Goal: Task Accomplishment & Management: Manage account settings

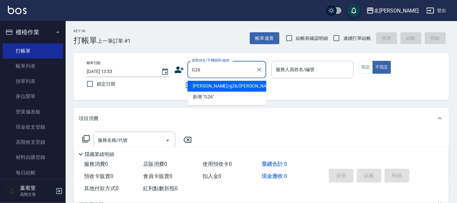
click at [239, 82] on li "[PERSON_NAME]/g26/[PERSON_NAME]" at bounding box center [226, 86] width 79 height 11
type input "[PERSON_NAME]/g26/[PERSON_NAME]"
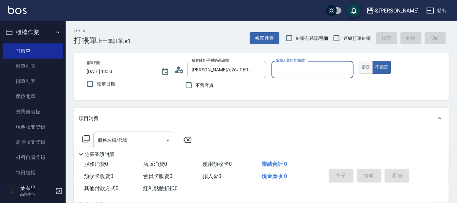
click at [368, 64] on button "指定" at bounding box center [366, 67] width 14 height 13
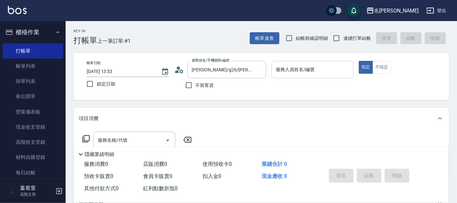
click at [309, 69] on div "服務人員姓名/編號 服務人員姓名/編號" at bounding box center [313, 69] width 82 height 17
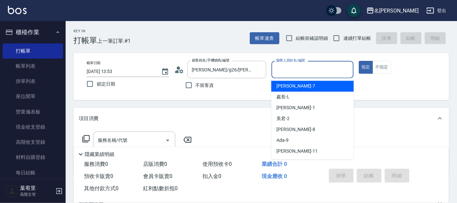
click at [288, 81] on div "[PERSON_NAME] -7" at bounding box center [312, 86] width 82 height 11
type input "[PERSON_NAME]-7"
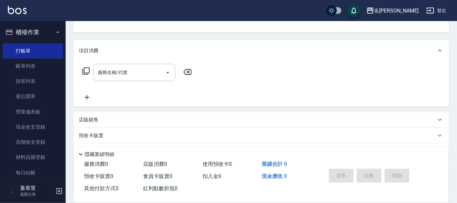
scroll to position [82, 0]
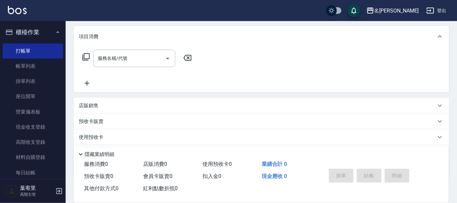
click at [85, 57] on icon at bounding box center [86, 57] width 8 height 8
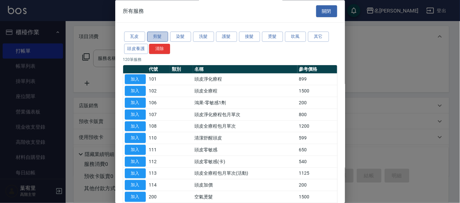
click at [163, 36] on button "剪髮" at bounding box center [157, 37] width 21 height 10
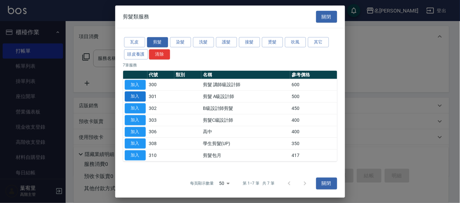
click at [130, 97] on button "加入" at bounding box center [135, 96] width 21 height 10
type input "剪髮 A級設計師(301)"
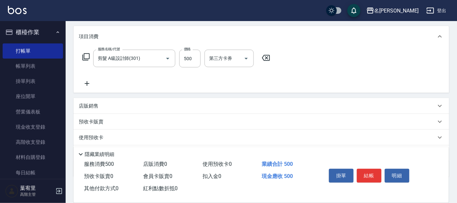
click at [84, 81] on icon at bounding box center [87, 83] width 16 height 8
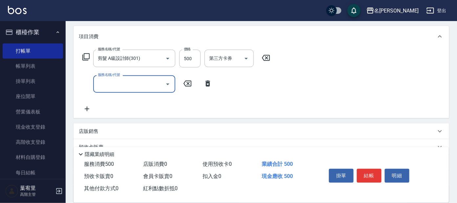
click at [85, 59] on icon at bounding box center [86, 57] width 8 height 8
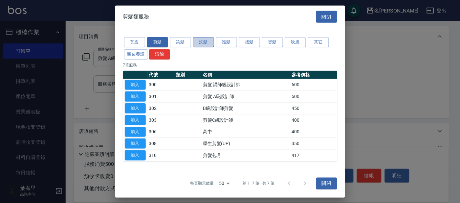
click at [199, 43] on button "洗髮" at bounding box center [203, 42] width 21 height 10
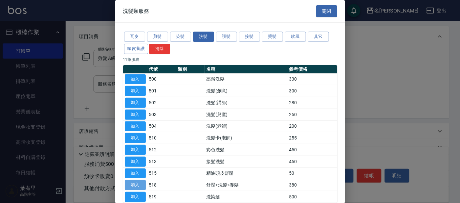
click at [140, 182] on button "加入" at bounding box center [135, 185] width 21 height 10
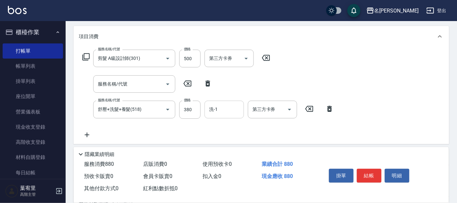
click at [230, 109] on input "洗-1" at bounding box center [224, 108] width 33 height 11
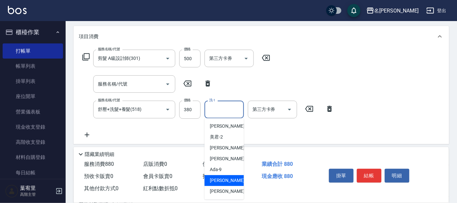
click at [221, 179] on span "[PERSON_NAME] -11" at bounding box center [230, 180] width 41 height 7
type input "[PERSON_NAME]-11"
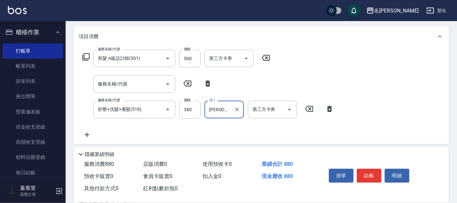
click at [213, 82] on icon at bounding box center [208, 83] width 16 height 8
type input "舒壓+洗髮+養髮(518)"
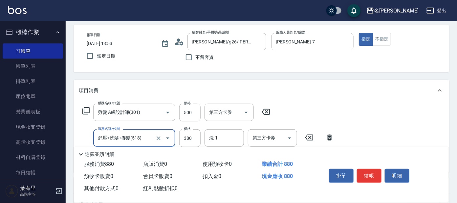
scroll to position [41, 0]
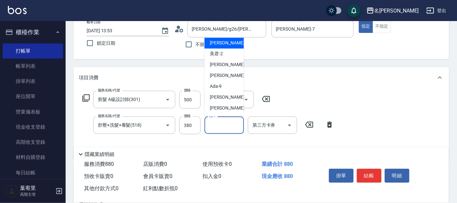
click at [231, 122] on input "洗-1" at bounding box center [224, 124] width 33 height 11
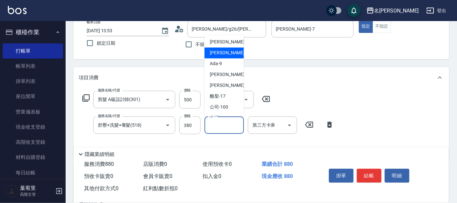
scroll to position [33, 0]
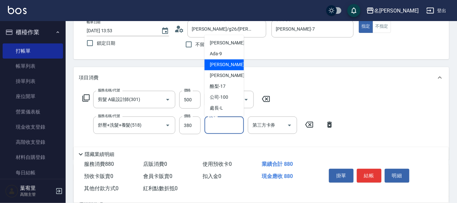
click at [226, 65] on div "[PERSON_NAME] -11" at bounding box center [224, 64] width 39 height 11
type input "[PERSON_NAME]-11"
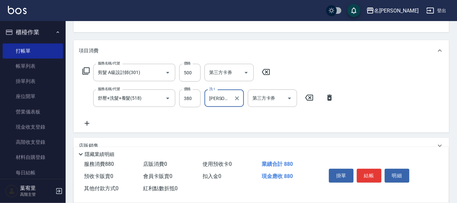
scroll to position [82, 0]
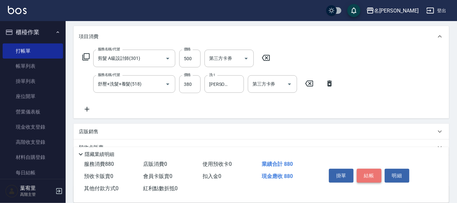
click at [374, 170] on button "結帳" at bounding box center [369, 175] width 25 height 14
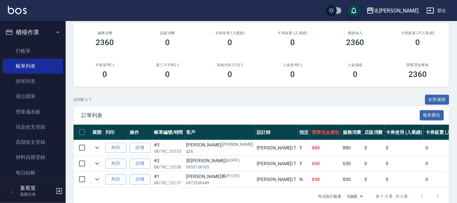
scroll to position [82, 0]
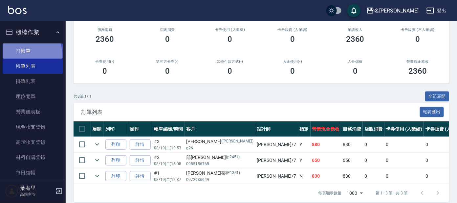
click at [20, 55] on link "打帳單" at bounding box center [33, 50] width 60 height 15
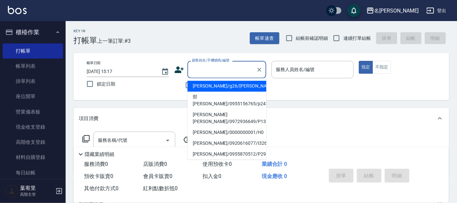
click at [206, 65] on input "顧客姓名/手機號碼/編號" at bounding box center [221, 69] width 63 height 11
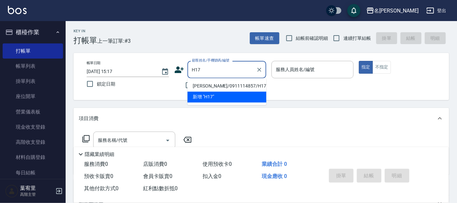
type input "[PERSON_NAME]/0911114857/H17"
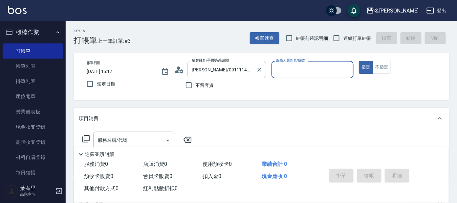
type input "[PERSON_NAME]-8"
click at [359, 61] on button "指定" at bounding box center [366, 67] width 14 height 13
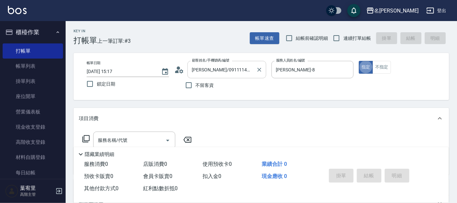
type button "true"
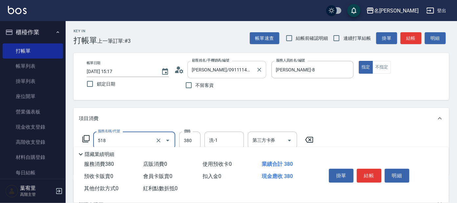
type input "舒壓+洗髮+養髮(518)"
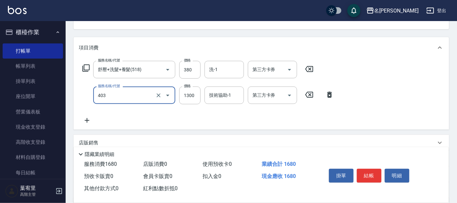
scroll to position [123, 0]
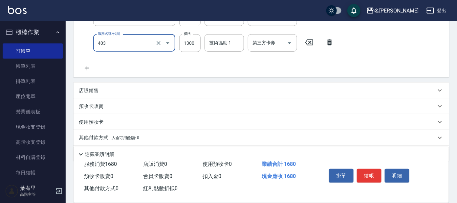
type input "染髮-髮根(403)"
click at [150, 87] on div "店販銷售" at bounding box center [257, 90] width 357 height 7
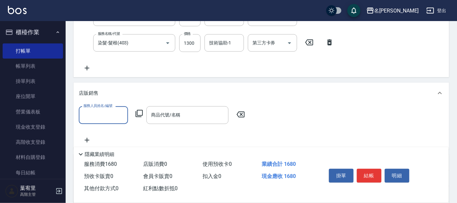
scroll to position [0, 0]
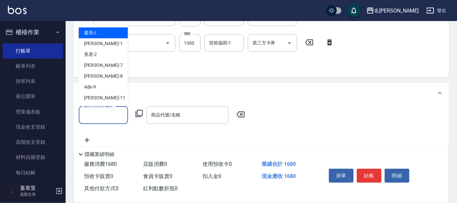
click at [105, 115] on input "服務人員姓名/編號" at bounding box center [103, 114] width 43 height 11
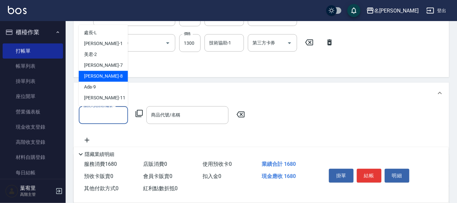
click at [107, 77] on div "[PERSON_NAME] -8" at bounding box center [103, 76] width 49 height 11
type input "[PERSON_NAME]-8"
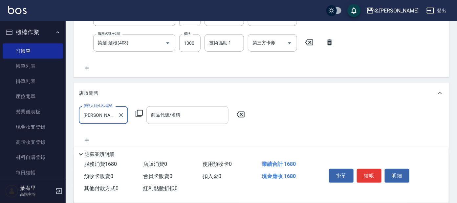
click at [187, 114] on input "商品代號/名稱" at bounding box center [187, 114] width 76 height 11
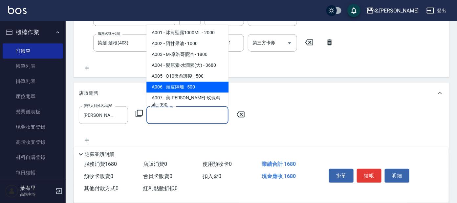
click at [196, 91] on span "A006 - 頭皮隔離 - 500" at bounding box center [187, 87] width 82 height 11
type input "頭皮隔離"
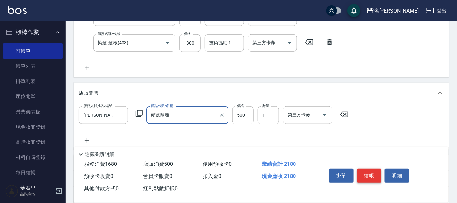
click at [364, 173] on button "結帳" at bounding box center [369, 175] width 25 height 14
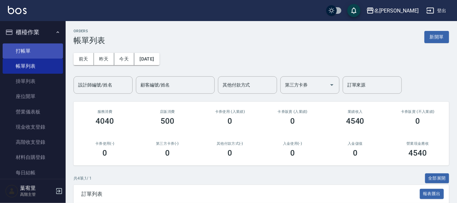
click at [34, 52] on link "打帳單" at bounding box center [33, 50] width 60 height 15
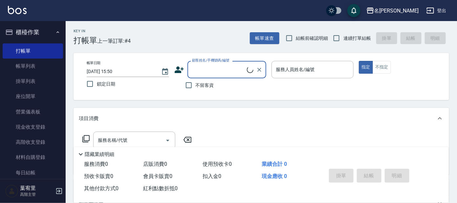
click at [208, 68] on input "顧客姓名/手機號碼/編號" at bounding box center [218, 69] width 56 height 11
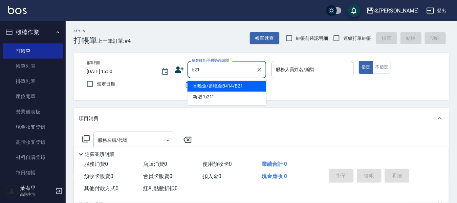
type input "番曉金/番曉金B414/B21"
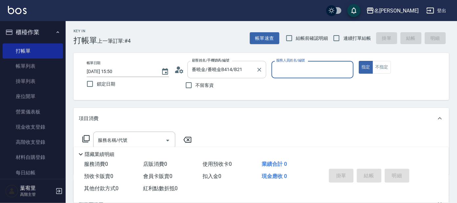
type input "美君-2"
click at [121, 142] on input "服務名稱/代號" at bounding box center [129, 139] width 66 height 11
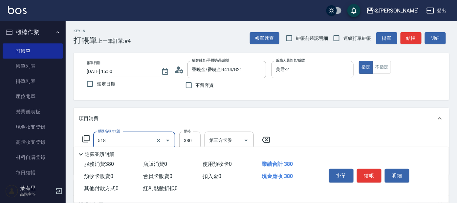
type input "舒壓+洗髮+養髮(518)"
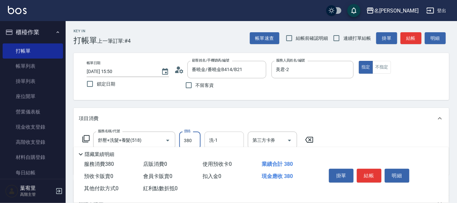
click at [226, 138] on input "洗-1" at bounding box center [224, 139] width 33 height 11
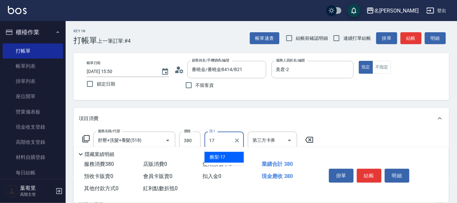
type input "酪梨-17"
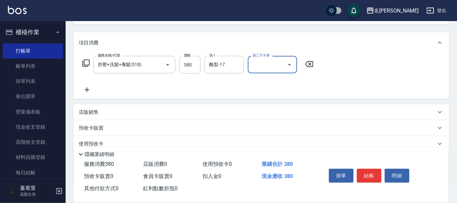
scroll to position [82, 0]
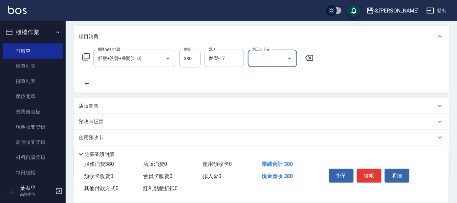
click at [87, 83] on icon at bounding box center [87, 83] width 5 height 5
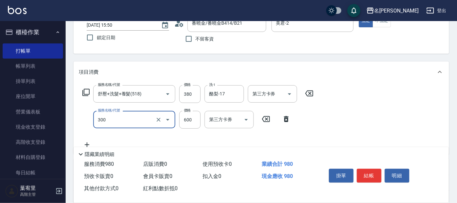
scroll to position [123, 0]
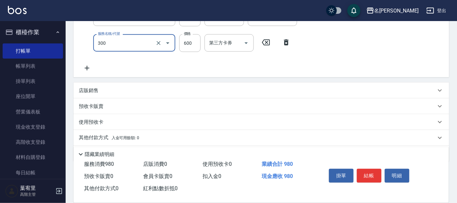
type input "剪髮 講師級設計師(300)"
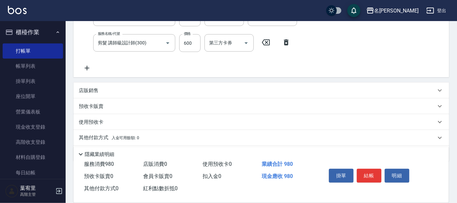
click at [90, 67] on icon at bounding box center [87, 68] width 16 height 8
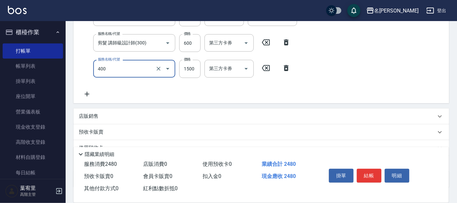
type input "染髮(400)"
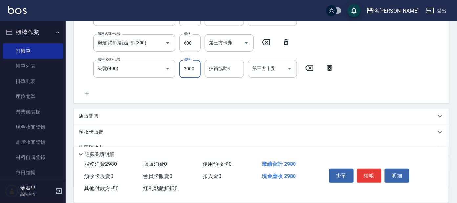
type input "2000"
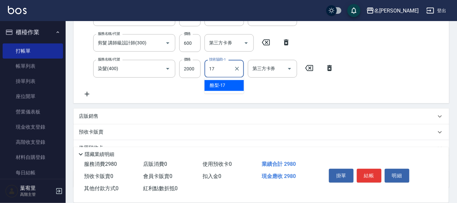
type input "酪梨-17"
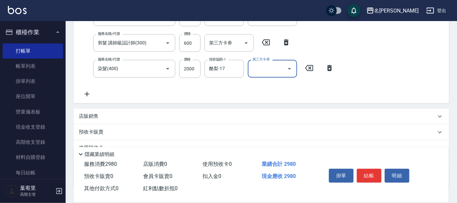
click at [85, 92] on icon at bounding box center [87, 94] width 16 height 8
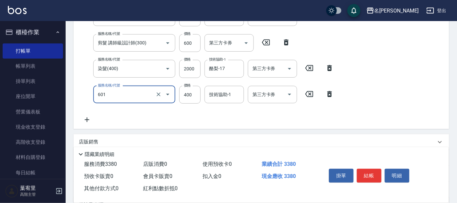
type input "自備護髮(601)"
click at [229, 96] on input "技術協助-1" at bounding box center [224, 94] width 33 height 11
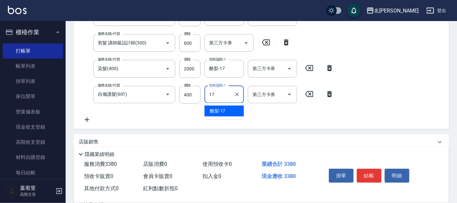
type input "酪梨-17"
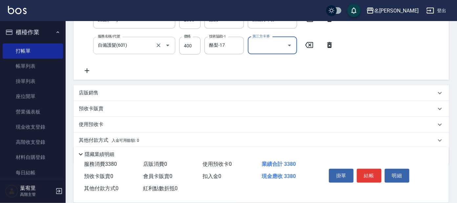
scroll to position [153, 0]
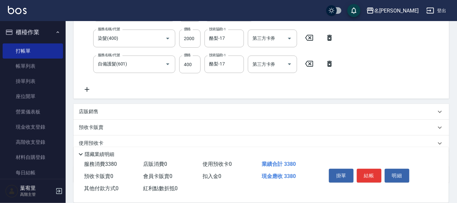
click at [93, 88] on icon at bounding box center [87, 89] width 16 height 8
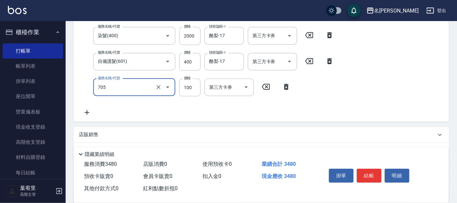
scroll to position [168, 0]
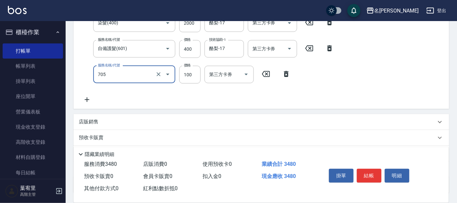
click at [132, 75] on input "705" at bounding box center [125, 74] width 58 height 11
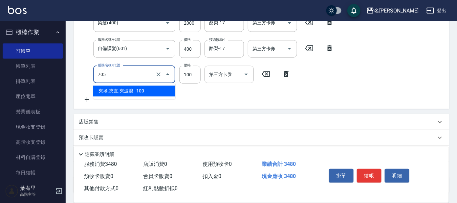
click at [133, 89] on span "夾捲.夾直.夾波浪 - 100" at bounding box center [134, 90] width 82 height 11
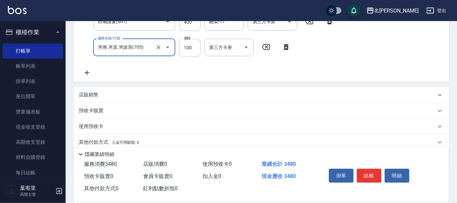
scroll to position [209, 0]
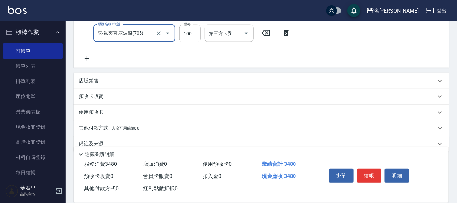
type input "夾捲.夾直.夾波浪(705)"
click at [89, 81] on p "店販銷售" at bounding box center [89, 80] width 20 height 7
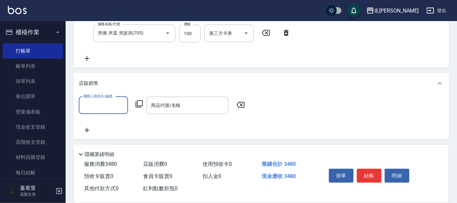
scroll to position [0, 0]
type input "美君-2"
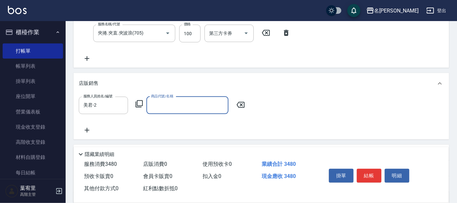
click at [139, 101] on icon at bounding box center [139, 104] width 8 height 8
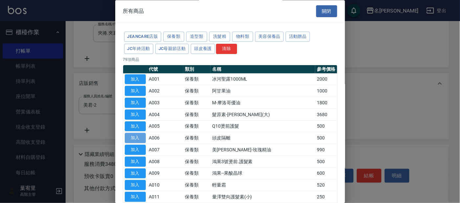
click at [138, 134] on button "加入" at bounding box center [135, 138] width 21 height 10
type input "頭皮隔離"
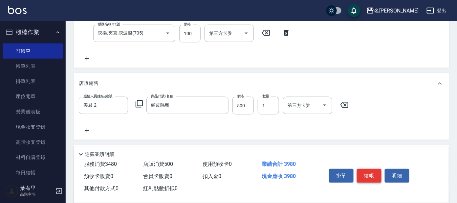
click at [377, 177] on button "結帳" at bounding box center [369, 175] width 25 height 14
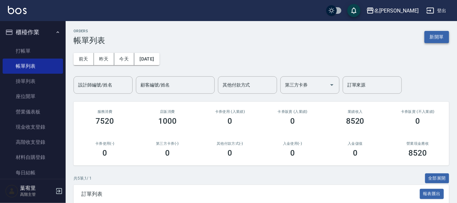
click at [433, 38] on button "新開單" at bounding box center [437, 37] width 25 height 12
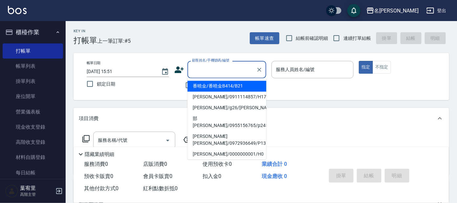
click at [207, 66] on input "顧客姓名/手機號碼/編號" at bounding box center [221, 69] width 63 height 11
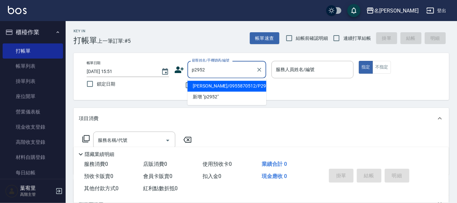
type input "[PERSON_NAME]/0955870512/P2952"
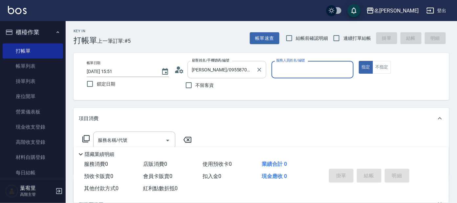
type input "公司 -100"
click at [347, 67] on icon "Clear" at bounding box center [346, 69] width 7 height 7
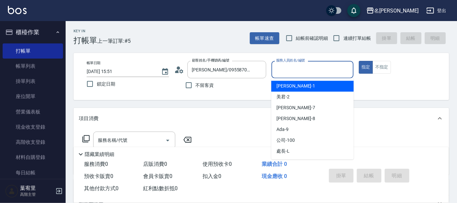
click at [330, 67] on input "服務人員姓名/編號" at bounding box center [313, 69] width 77 height 11
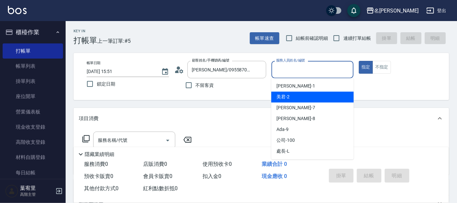
click at [322, 93] on div "美君 -2" at bounding box center [312, 97] width 82 height 11
type input "美君-2"
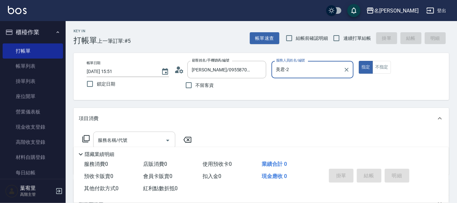
click at [143, 139] on input "服務名稱/代號" at bounding box center [129, 139] width 66 height 11
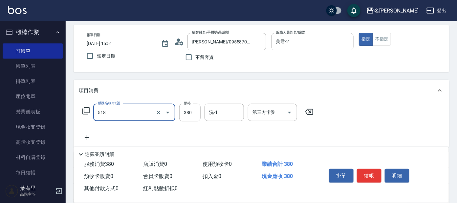
scroll to position [41, 0]
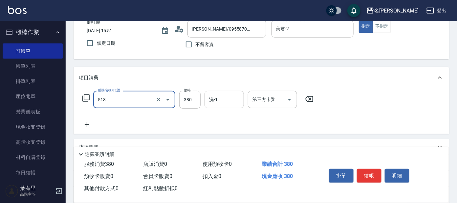
type input "舒壓+洗髮+養髮(518)"
click at [221, 98] on input "洗-1" at bounding box center [224, 99] width 33 height 11
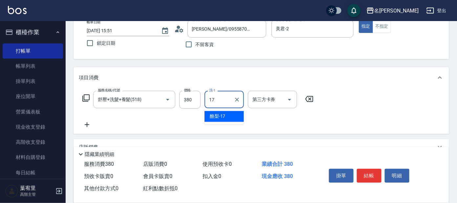
type input "酪梨-17"
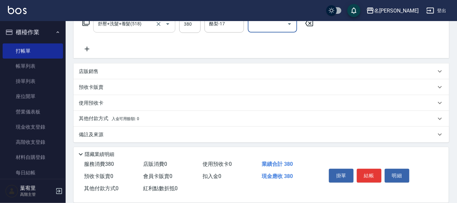
scroll to position [117, 0]
click at [85, 45] on icon at bounding box center [87, 48] width 16 height 8
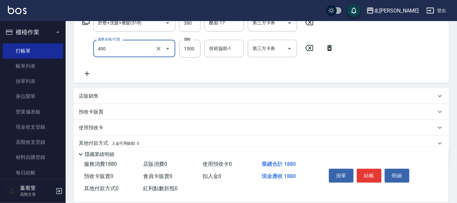
type input "染髮(400)"
click at [93, 94] on p "店販銷售" at bounding box center [89, 96] width 20 height 7
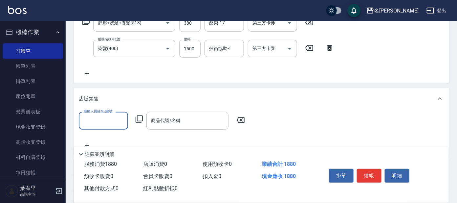
scroll to position [0, 0]
type input "美君-2"
click at [140, 116] on icon at bounding box center [139, 118] width 7 height 7
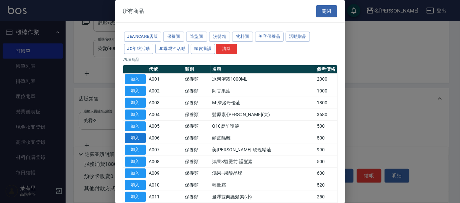
click at [140, 138] on button "加入" at bounding box center [135, 138] width 21 height 10
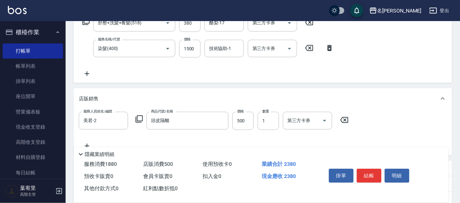
type input "頭皮隔離"
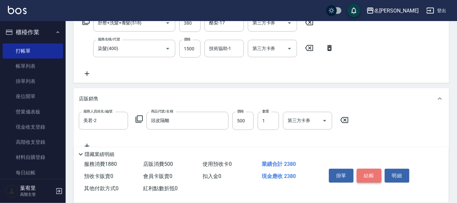
click at [366, 172] on button "結帳" at bounding box center [369, 175] width 25 height 14
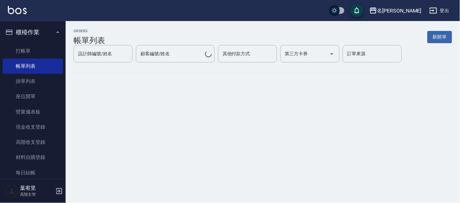
click at [52, 35] on button "櫃檯作業" at bounding box center [33, 32] width 60 height 17
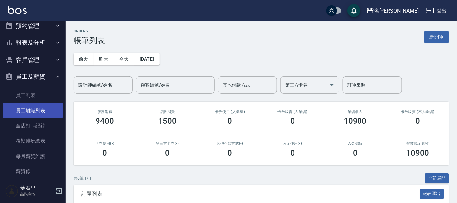
scroll to position [41, 0]
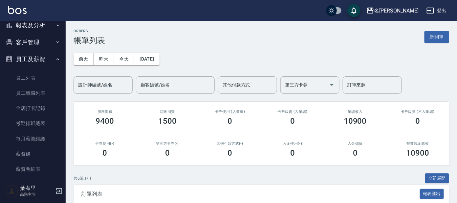
click at [55, 60] on icon "button" at bounding box center [57, 58] width 5 height 5
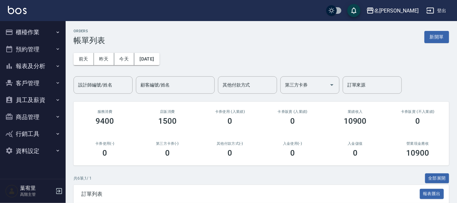
scroll to position [0, 0]
click at [37, 65] on button "報表及分析" at bounding box center [33, 65] width 60 height 17
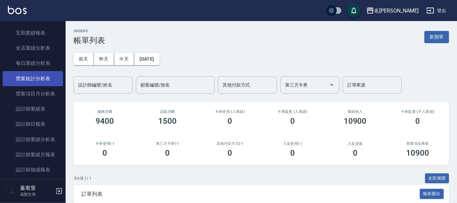
scroll to position [205, 0]
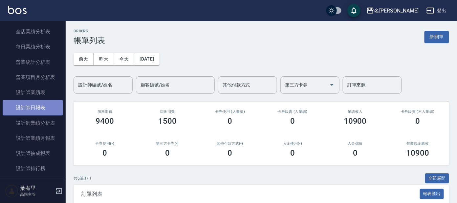
click at [50, 108] on link "設計師日報表" at bounding box center [33, 107] width 60 height 15
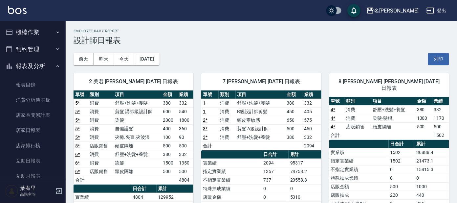
click at [42, 31] on button "櫃檯作業" at bounding box center [33, 32] width 60 height 17
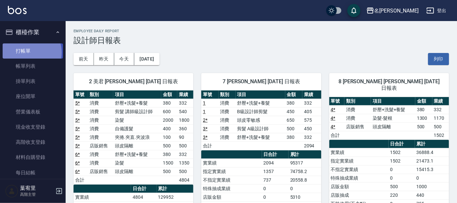
click at [30, 52] on link "打帳單" at bounding box center [33, 50] width 60 height 15
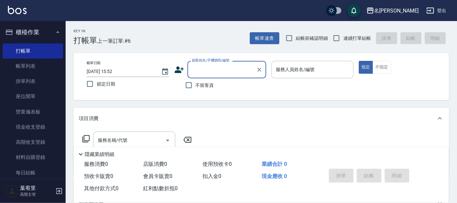
click at [222, 61] on label "顧客姓名/手機號碼/編號" at bounding box center [210, 60] width 37 height 5
click at [222, 64] on input "顧客姓名/手機號碼/編號" at bounding box center [221, 69] width 63 height 11
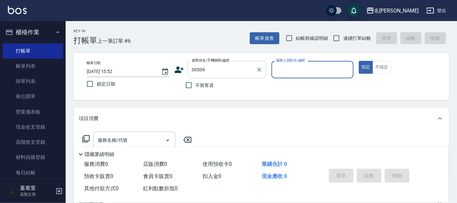
type input "[PERSON_NAME]/0952718614/00509"
type input "美君-2"
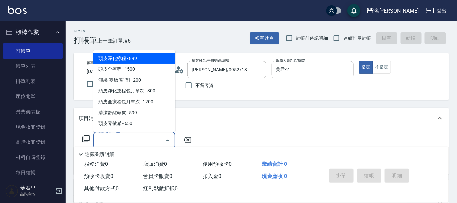
click at [147, 139] on input "服務名稱/代號" at bounding box center [129, 139] width 66 height 11
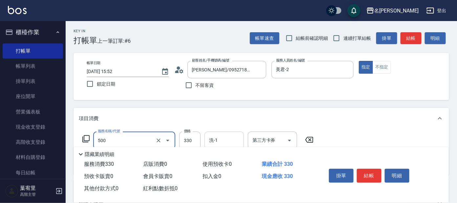
type input "高階洗髮(500)"
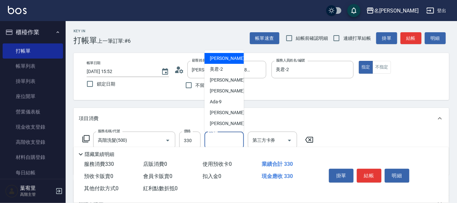
click at [237, 140] on input "洗-1" at bounding box center [224, 139] width 33 height 11
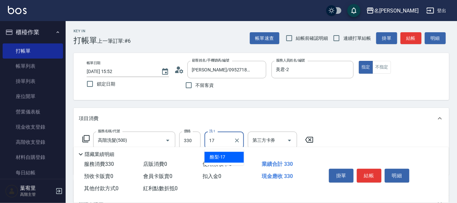
click at [233, 153] on div "酪梨 -17" at bounding box center [224, 157] width 39 height 11
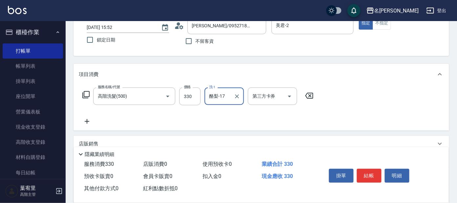
scroll to position [119, 0]
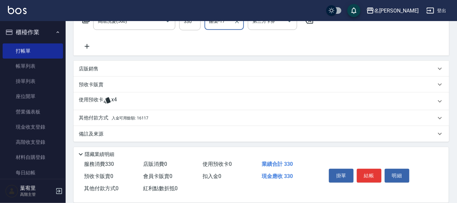
type input "酪梨-17"
click at [141, 116] on span "入金可用餘額: 16117" at bounding box center [130, 118] width 37 height 5
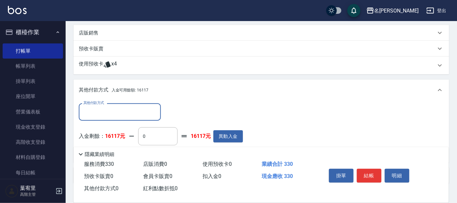
scroll to position [196, 0]
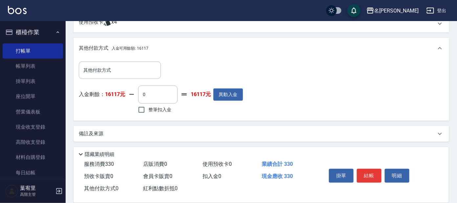
click at [167, 111] on span "整筆扣入金" at bounding box center [159, 109] width 23 height 7
click at [148, 111] on input "整筆扣入金" at bounding box center [142, 110] width 14 height 14
checkbox input "true"
type input "330"
click at [372, 175] on button "結帳" at bounding box center [369, 175] width 25 height 14
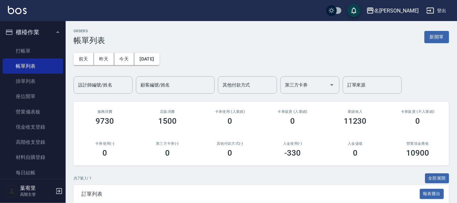
click at [52, 27] on button "櫃檯作業" at bounding box center [33, 32] width 60 height 17
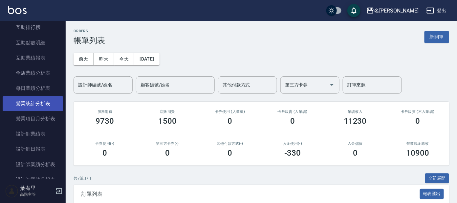
scroll to position [164, 0]
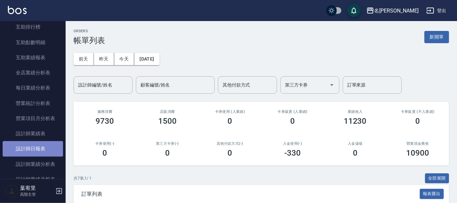
click at [43, 149] on link "設計師日報表" at bounding box center [33, 148] width 60 height 15
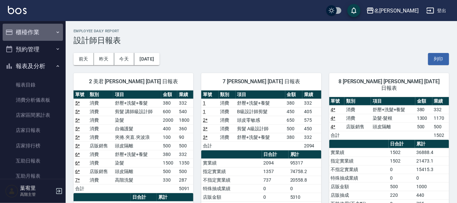
click at [53, 36] on button "櫃檯作業" at bounding box center [33, 32] width 60 height 17
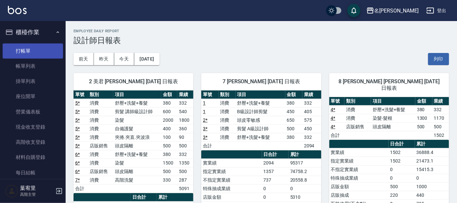
click at [48, 48] on link "打帳單" at bounding box center [33, 50] width 60 height 15
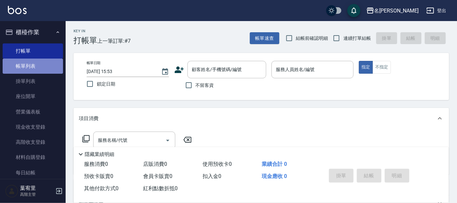
drag, startPoint x: 37, startPoint y: 61, endPoint x: 24, endPoint y: 65, distance: 13.5
click at [37, 61] on link "帳單列表" at bounding box center [33, 65] width 60 height 15
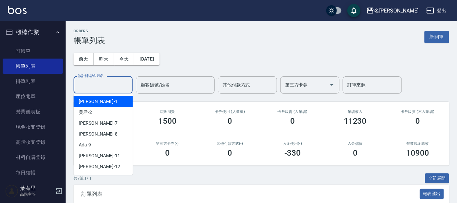
click at [109, 81] on input "設計師編號/姓名" at bounding box center [103, 84] width 53 height 11
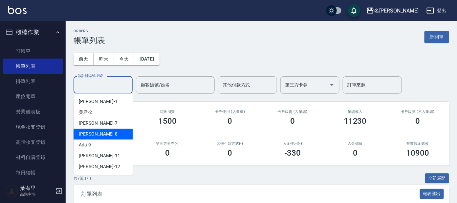
click at [109, 130] on div "[PERSON_NAME] -8" at bounding box center [103, 133] width 59 height 11
type input "[PERSON_NAME]-8"
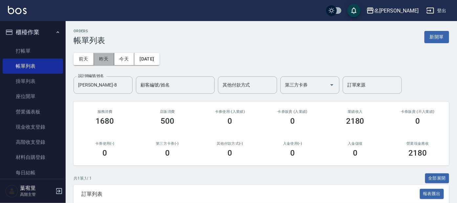
click at [103, 62] on button "昨天" at bounding box center [104, 59] width 20 height 12
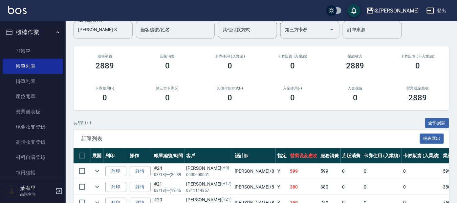
scroll to position [44, 0]
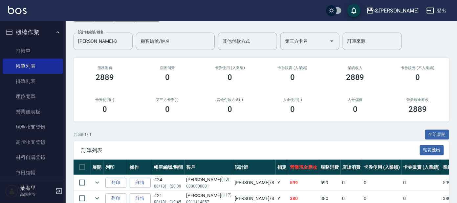
click at [23, 33] on button "櫃檯作業" at bounding box center [33, 32] width 60 height 17
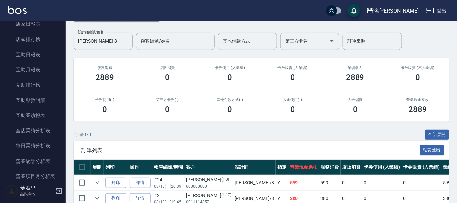
scroll to position [164, 0]
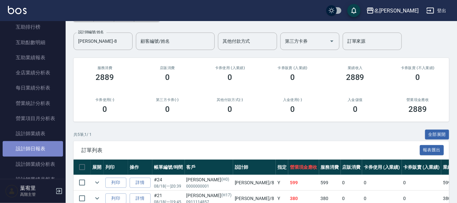
click at [39, 146] on link "設計師日報表" at bounding box center [33, 148] width 60 height 15
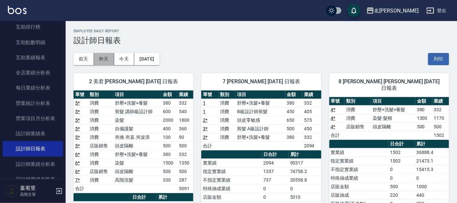
click at [105, 57] on button "昨天" at bounding box center [104, 59] width 20 height 12
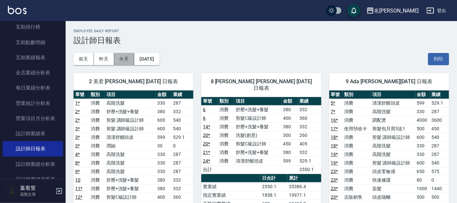
click at [134, 61] on button "今天" at bounding box center [124, 59] width 20 height 12
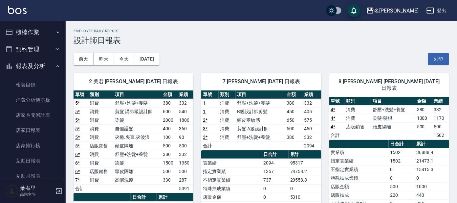
click at [34, 62] on button "報表及分析" at bounding box center [33, 65] width 60 height 17
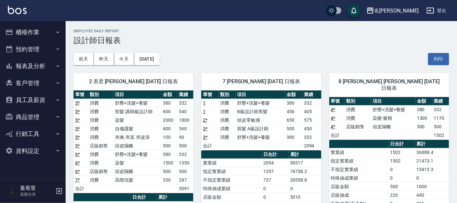
click at [38, 31] on button "櫃檯作業" at bounding box center [33, 32] width 60 height 17
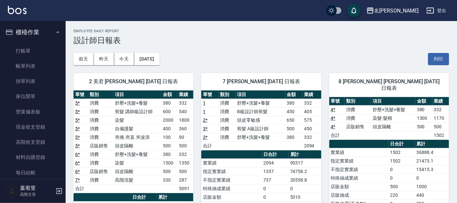
click at [36, 30] on button "櫃檯作業" at bounding box center [33, 32] width 60 height 17
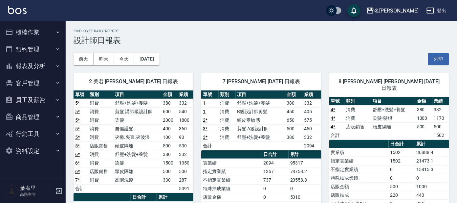
click at [43, 45] on button "預約管理" at bounding box center [33, 49] width 60 height 17
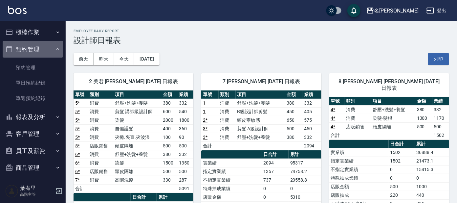
click at [45, 52] on button "預約管理" at bounding box center [33, 49] width 60 height 17
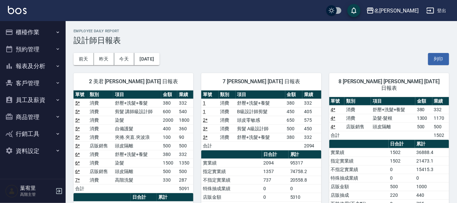
click at [49, 64] on button "報表及分析" at bounding box center [33, 65] width 60 height 17
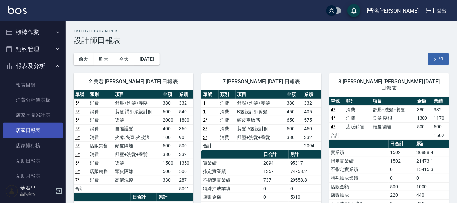
click at [38, 127] on link "店家日報表" at bounding box center [33, 129] width 60 height 15
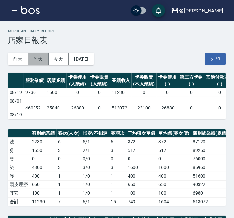
click at [40, 55] on button "昨天" at bounding box center [38, 59] width 20 height 12
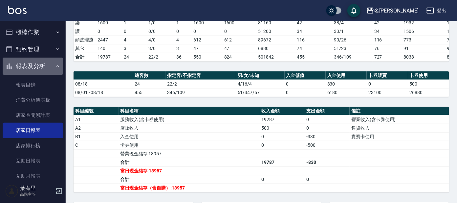
click at [41, 63] on button "報表及分析" at bounding box center [33, 65] width 60 height 17
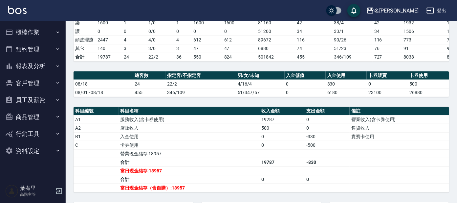
click at [42, 31] on button "櫃檯作業" at bounding box center [33, 32] width 60 height 17
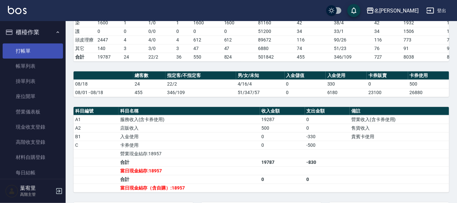
click at [33, 51] on link "打帳單" at bounding box center [33, 50] width 60 height 15
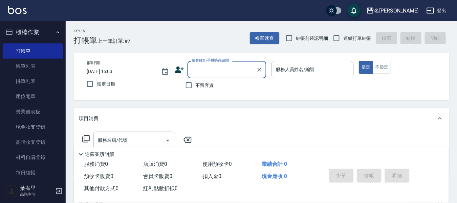
click at [353, 40] on span "連續打單結帳" at bounding box center [357, 38] width 28 height 7
click at [343, 40] on input "連續打單結帳" at bounding box center [337, 38] width 14 height 14
checkbox input "true"
